Goal: Information Seeking & Learning: Learn about a topic

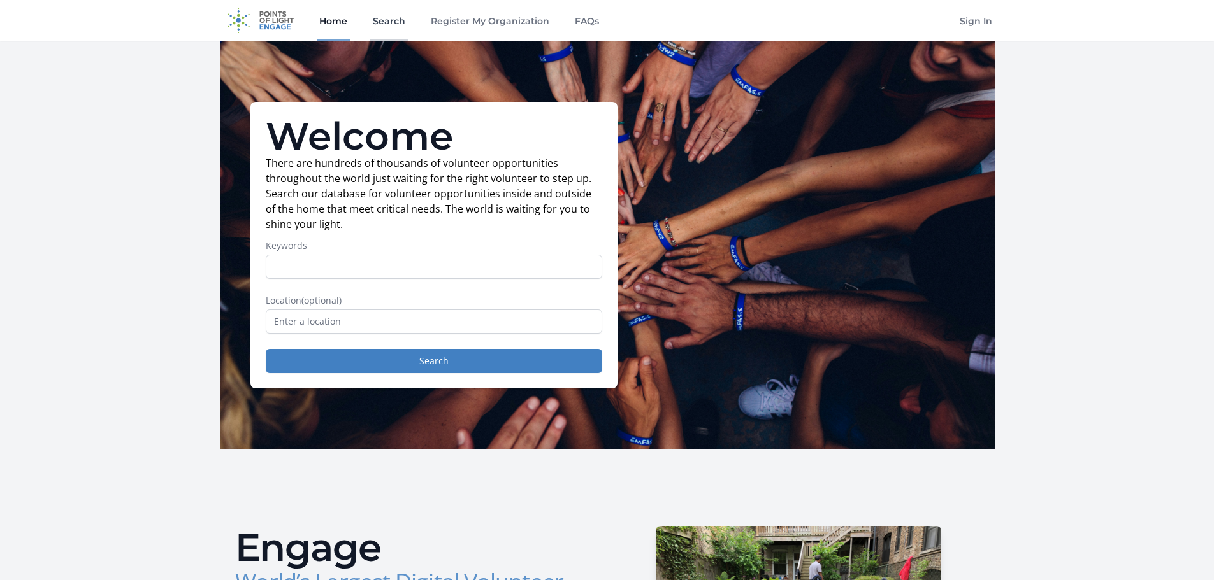
click at [389, 18] on link "Search" at bounding box center [389, 20] width 38 height 41
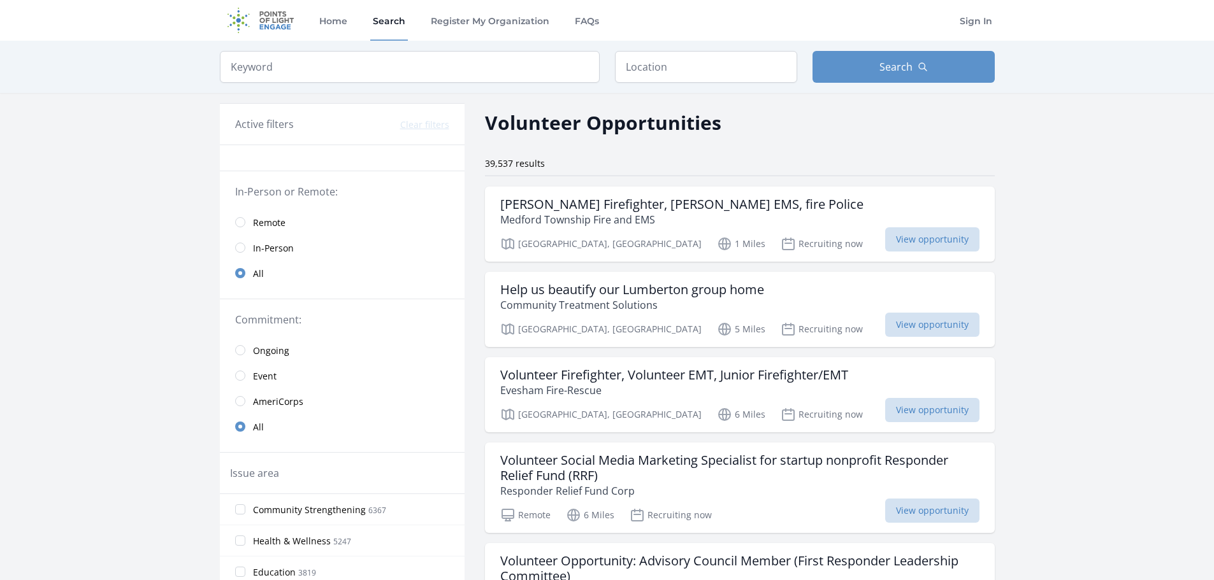
click at [242, 381] on link "Event" at bounding box center [342, 375] width 245 height 25
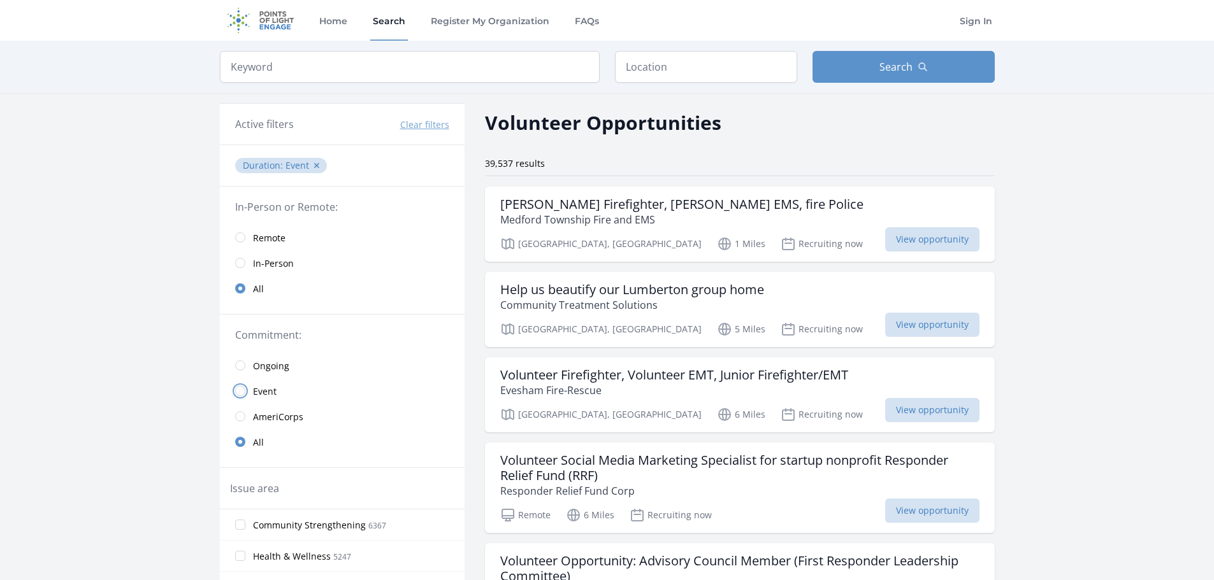
click at [240, 392] on input "radio" at bounding box center [240, 391] width 10 height 10
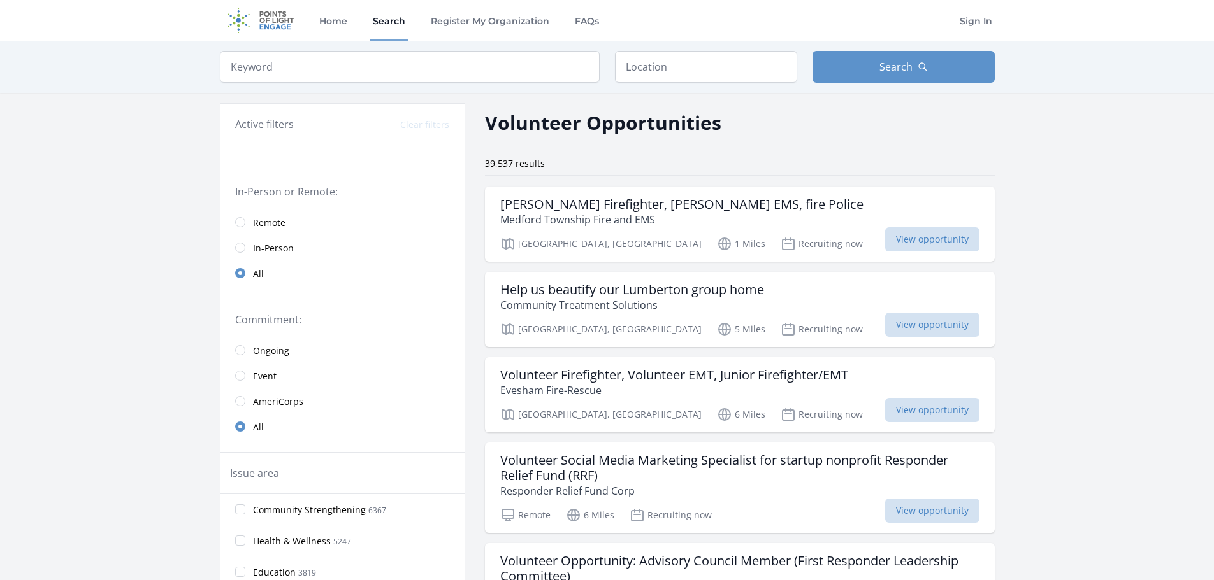
click at [240, 390] on link "AmeriCorps" at bounding box center [342, 401] width 245 height 25
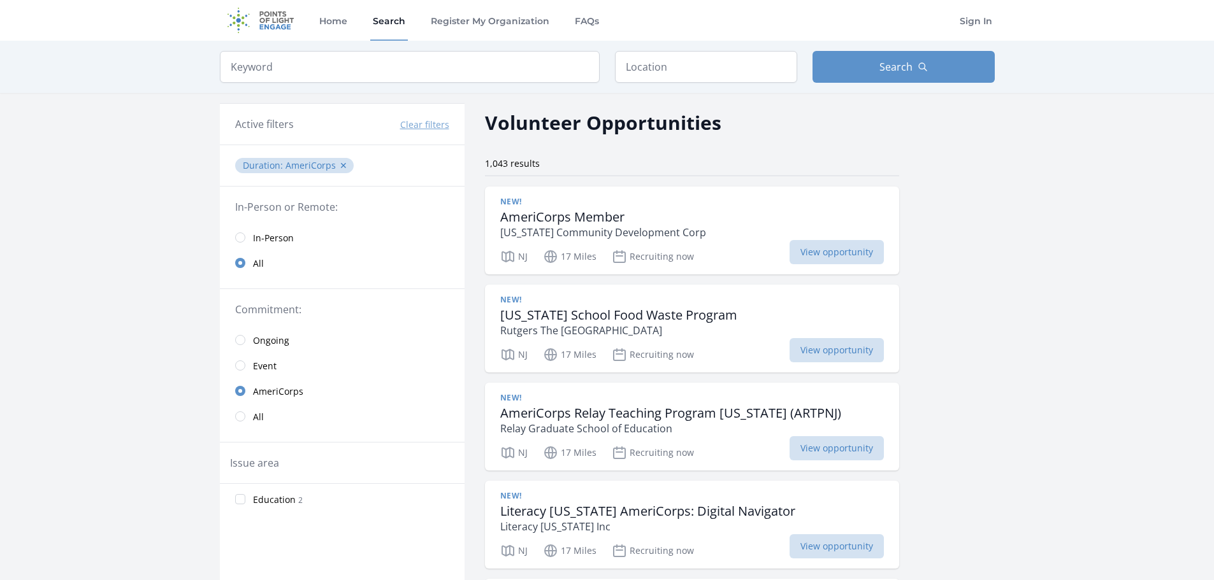
click at [235, 370] on link "Event" at bounding box center [342, 365] width 245 height 25
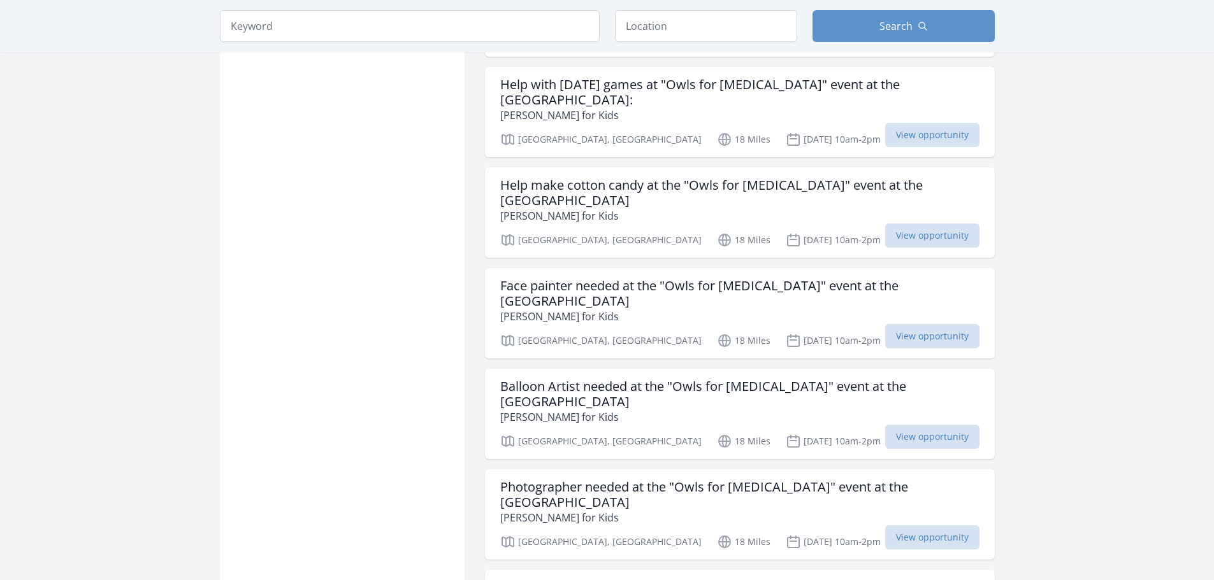
scroll to position [1465, 0]
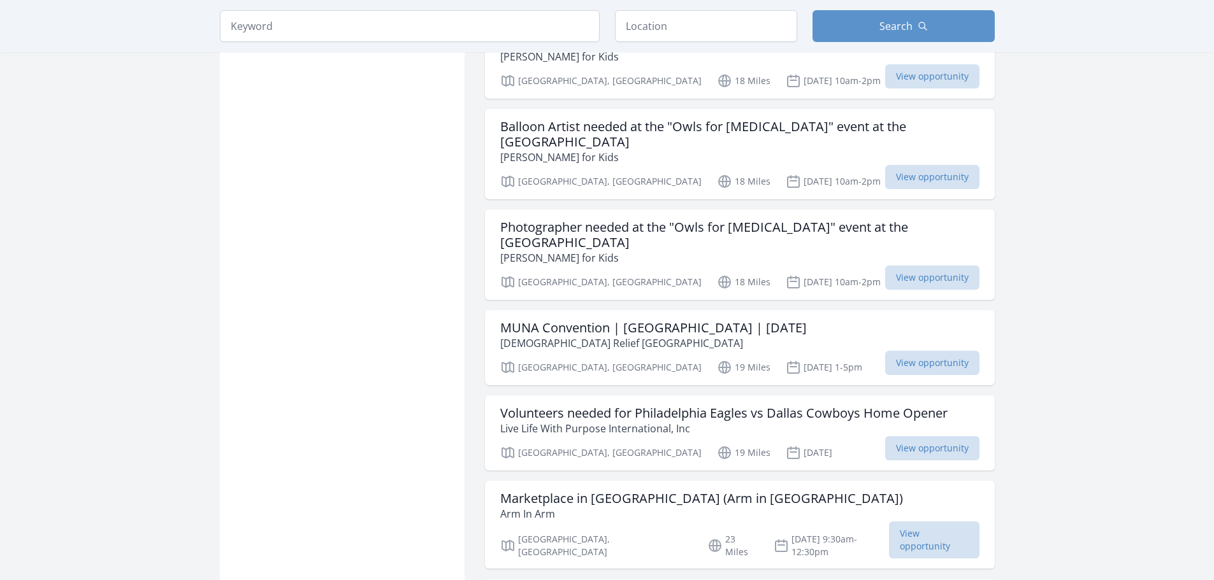
scroll to position [1784, 0]
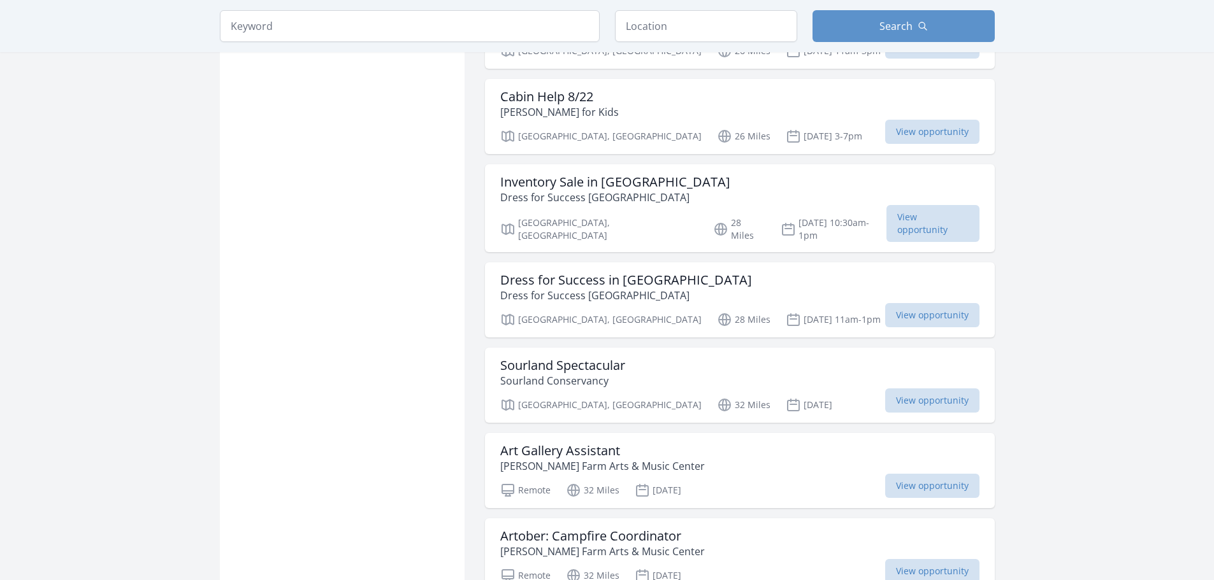
scroll to position [2994, 0]
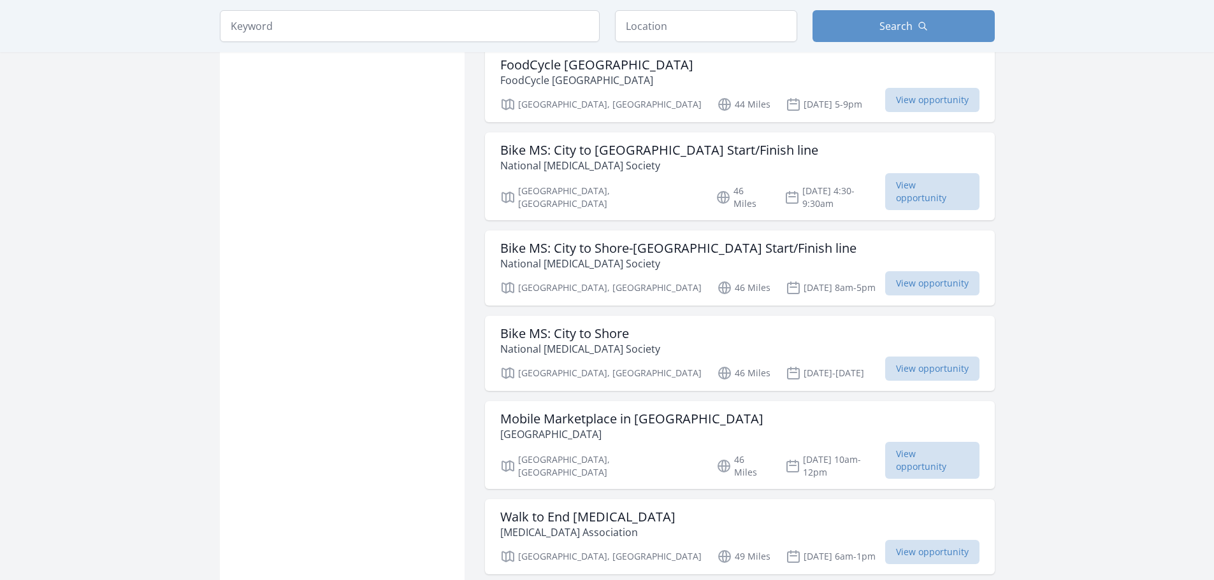
scroll to position [5595, 0]
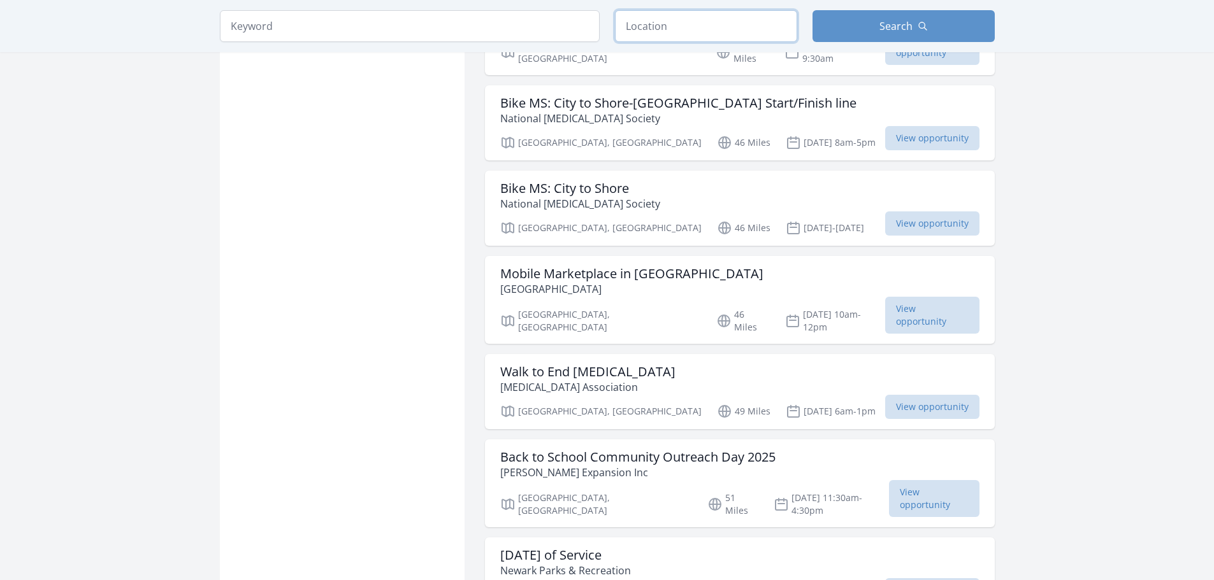
click at [723, 33] on input "text" at bounding box center [706, 26] width 182 height 32
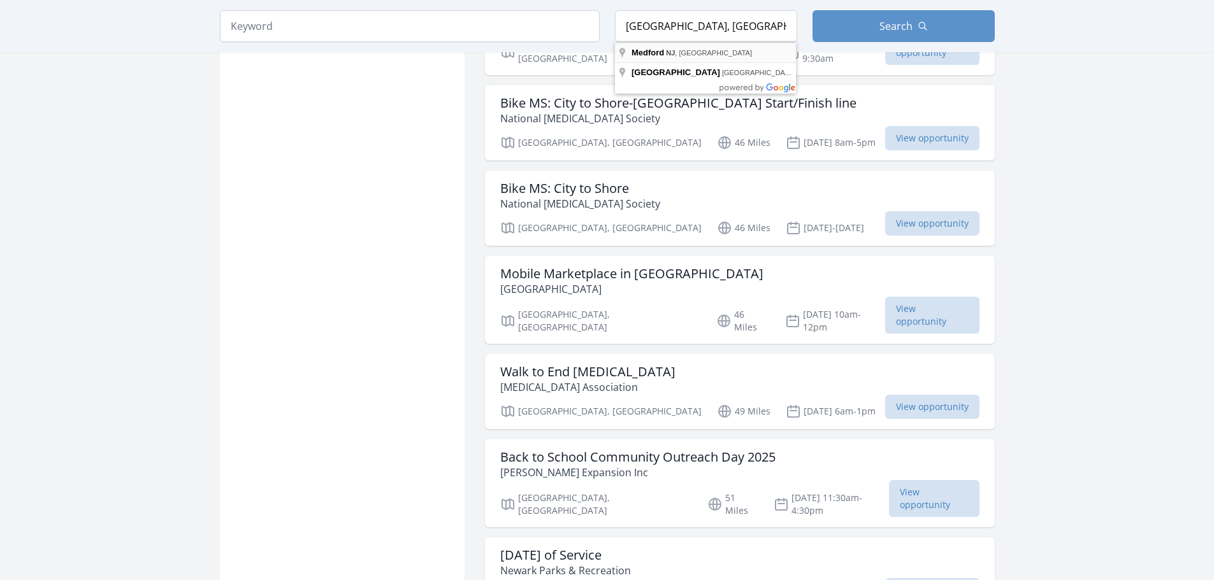
type input "Medford, NJ, USA"
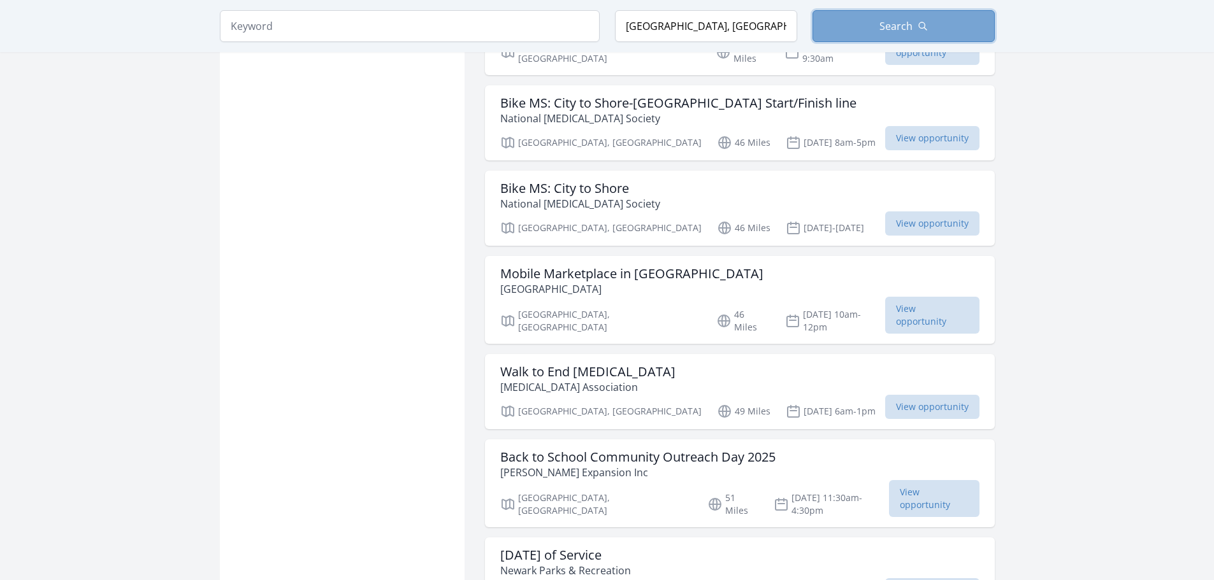
click at [924, 18] on button "Search" at bounding box center [903, 26] width 182 height 32
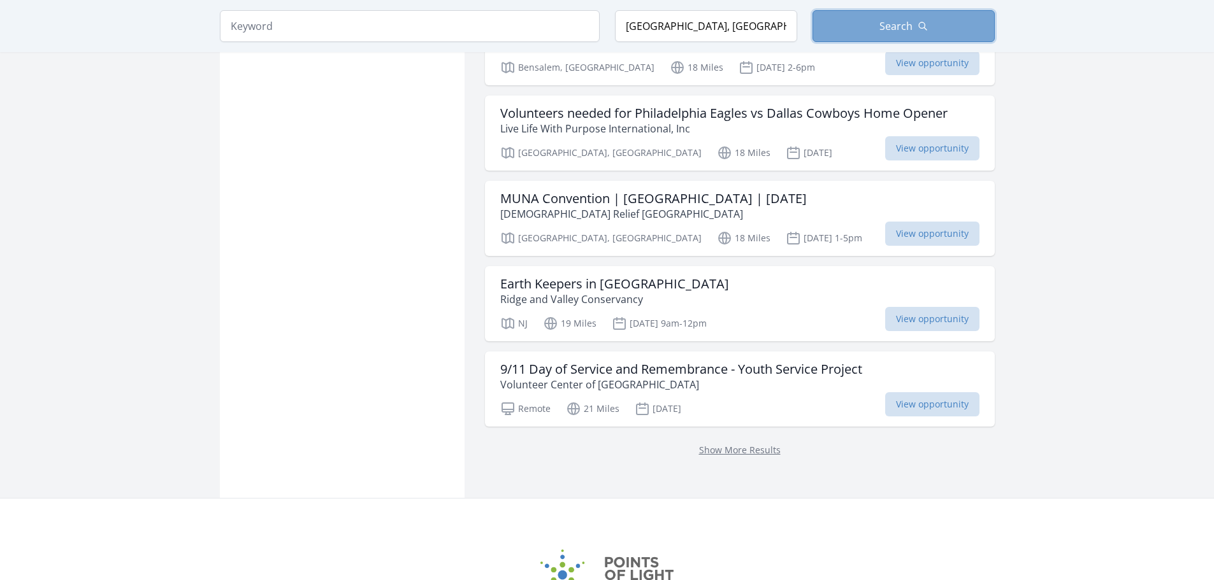
scroll to position [3302, 0]
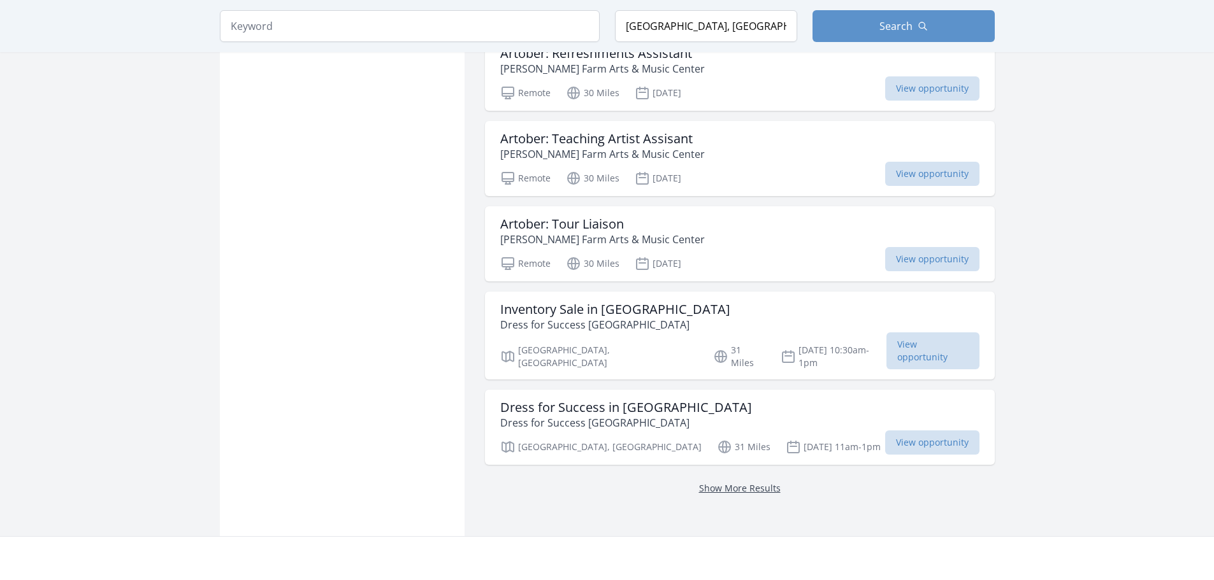
click at [742, 482] on link "Show More Results" at bounding box center [740, 488] width 82 height 12
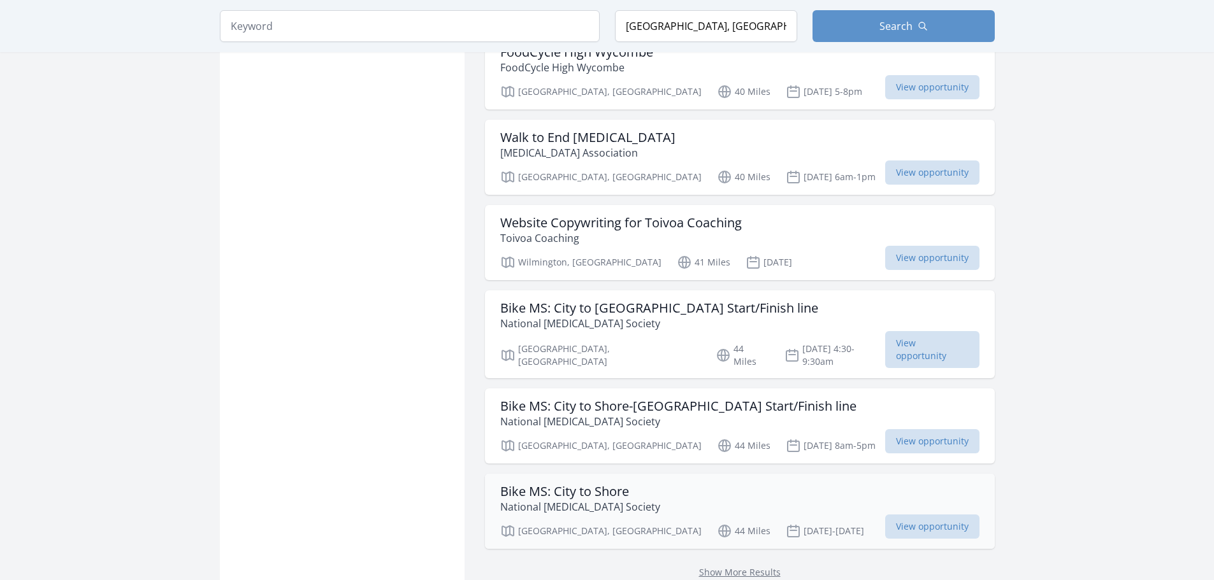
scroll to position [5009, 0]
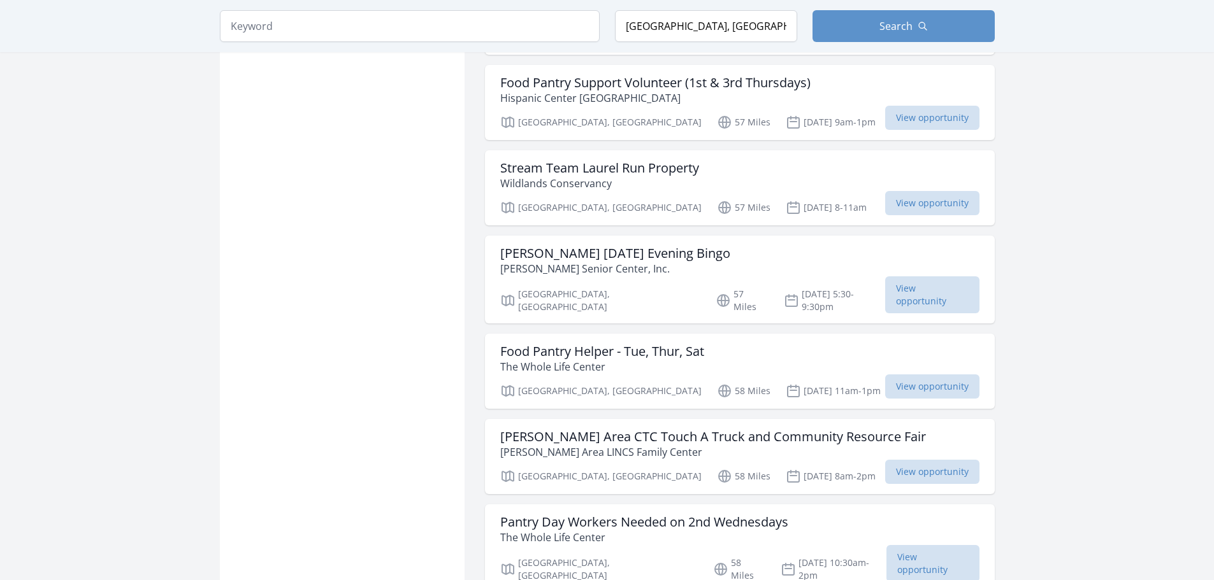
scroll to position [6716, 0]
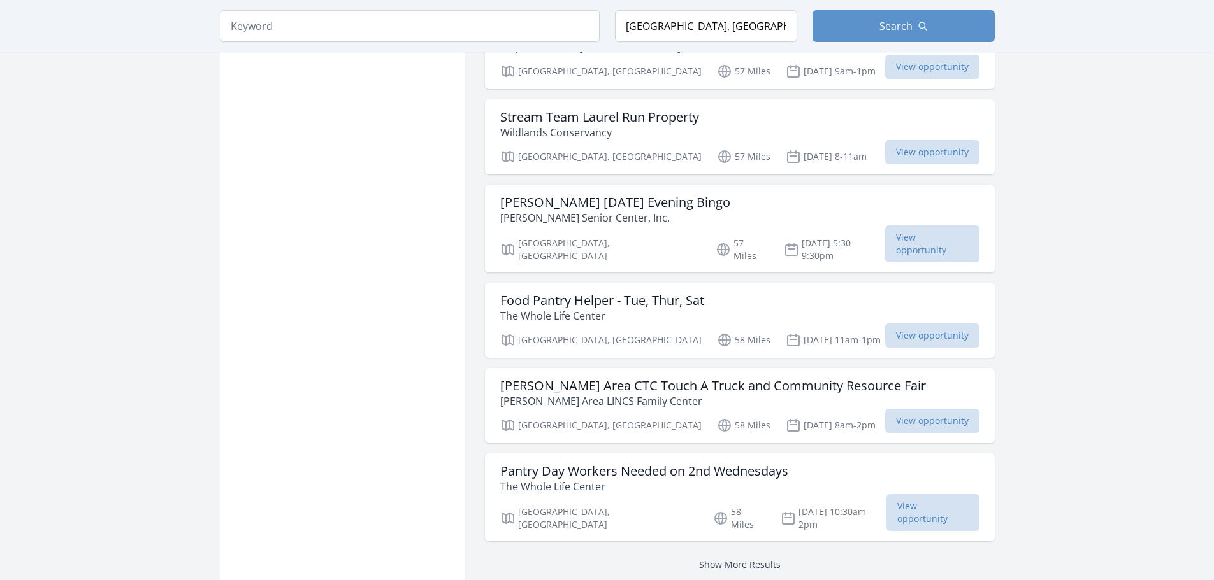
click at [734, 559] on link "Show More Results" at bounding box center [740, 565] width 82 height 12
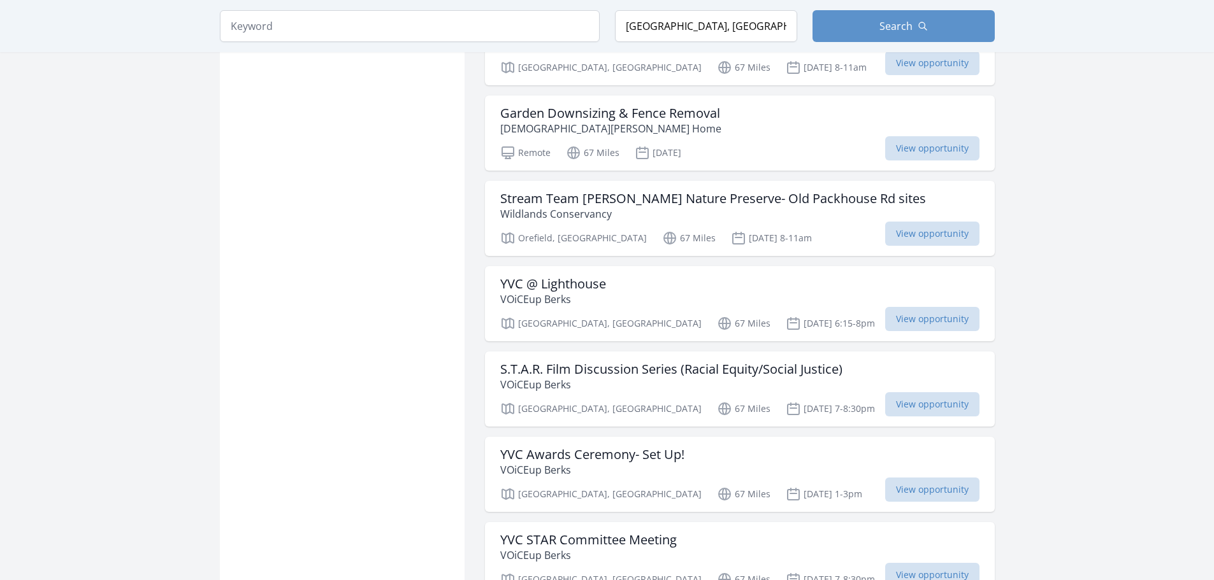
scroll to position [8423, 0]
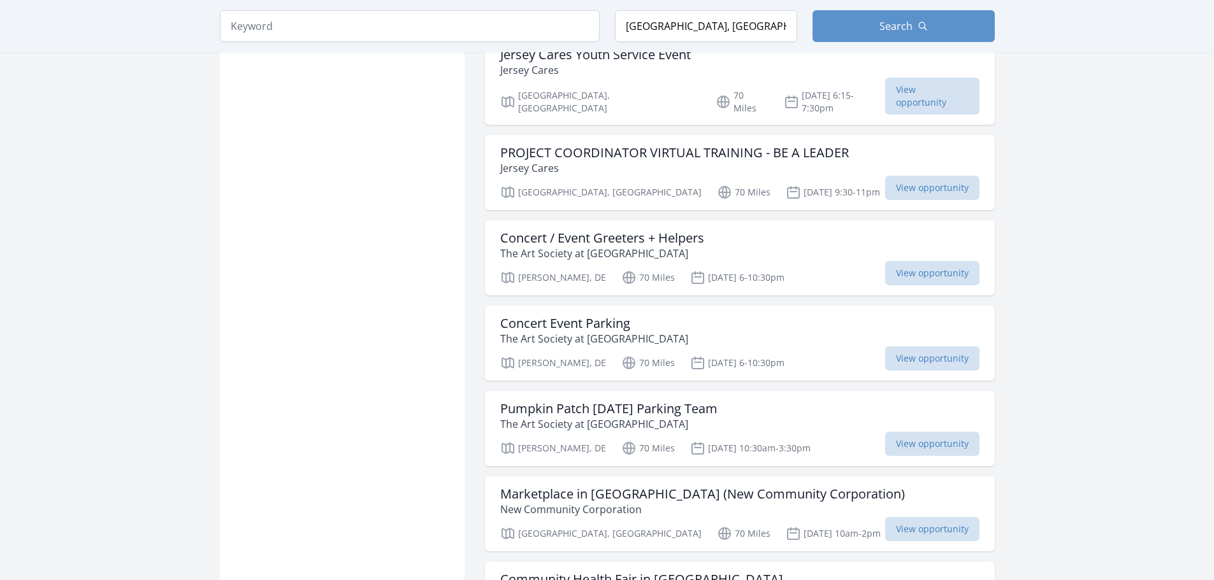
scroll to position [10131, 0]
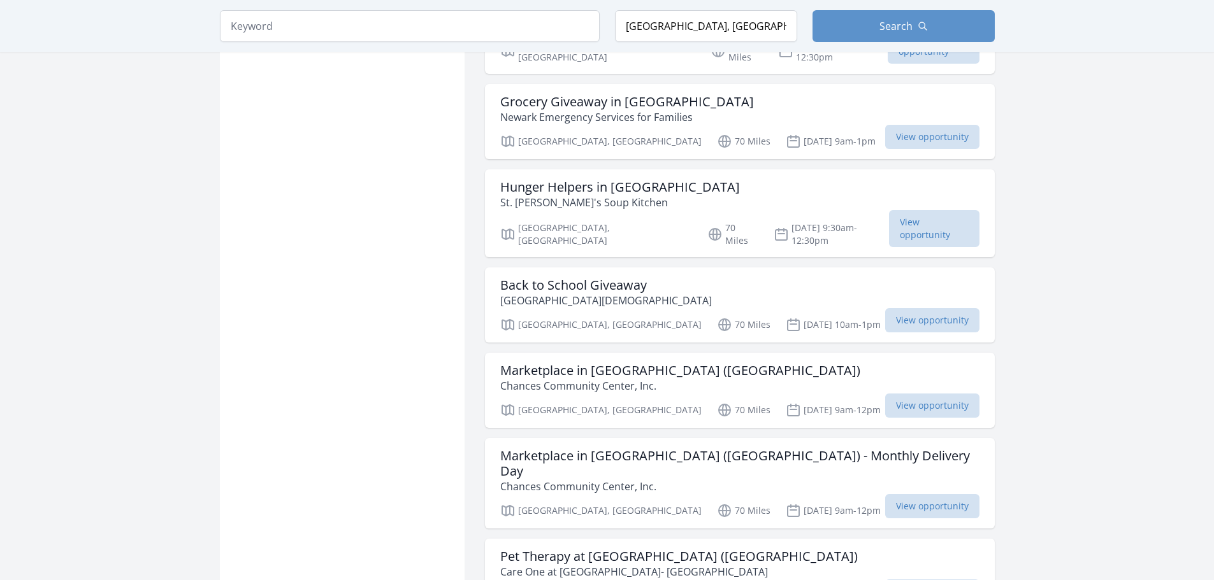
scroll to position [11838, 0]
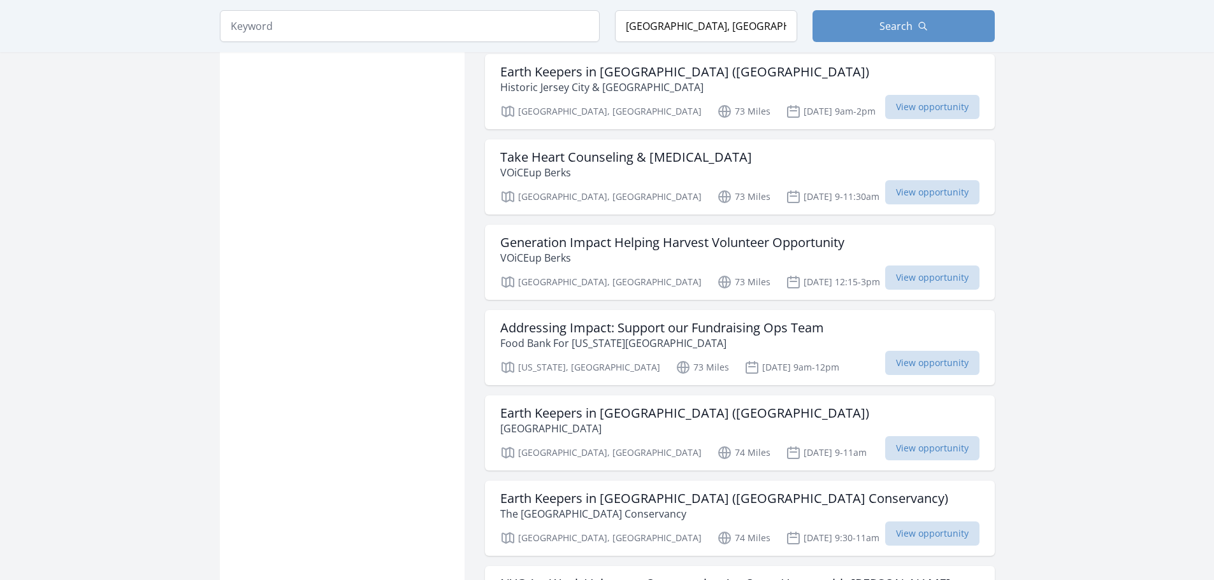
scroll to position [13576, 0]
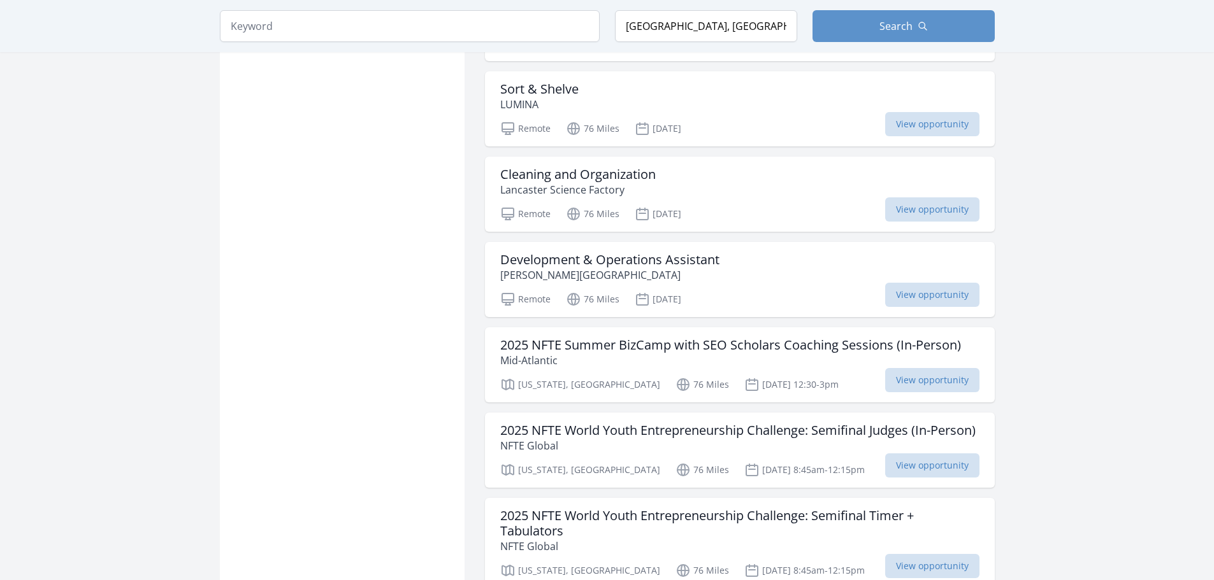
scroll to position [15367, 0]
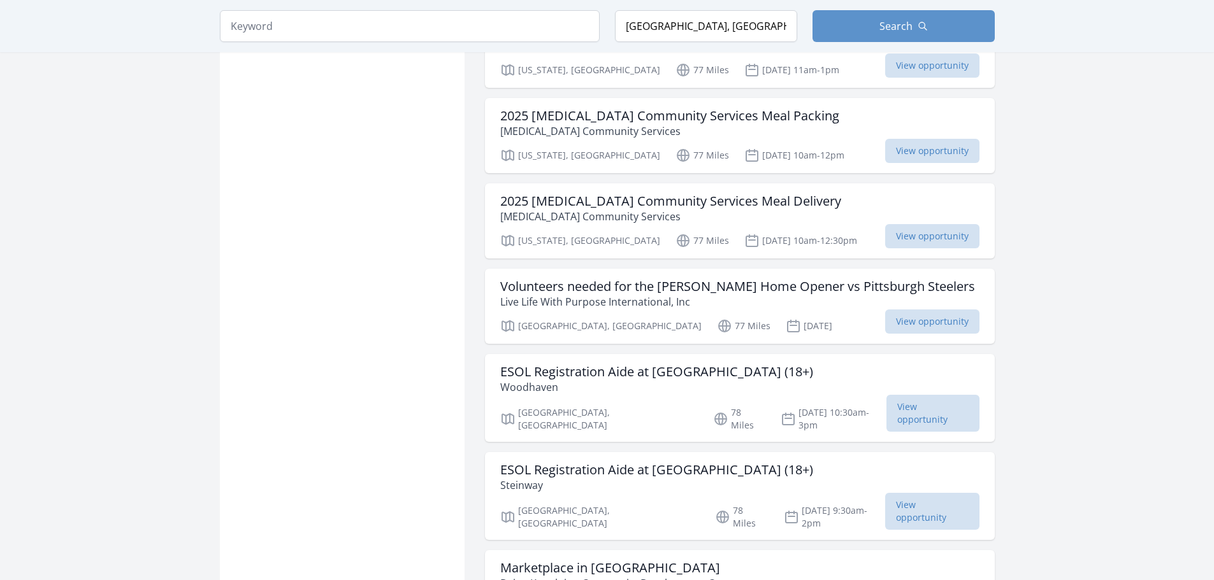
scroll to position [17090, 0]
